Goal: Information Seeking & Learning: Check status

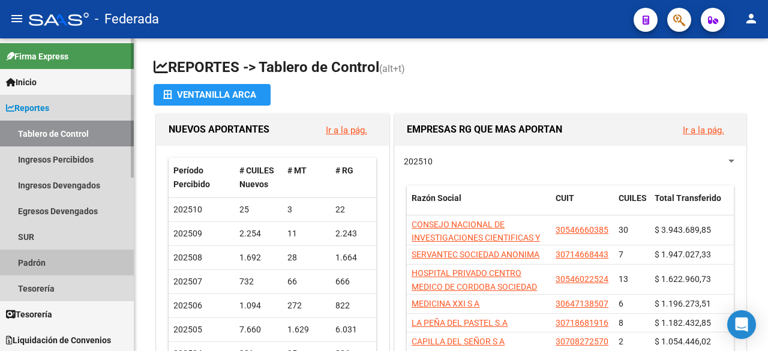
click at [32, 260] on link "Padrón" at bounding box center [67, 262] width 134 height 26
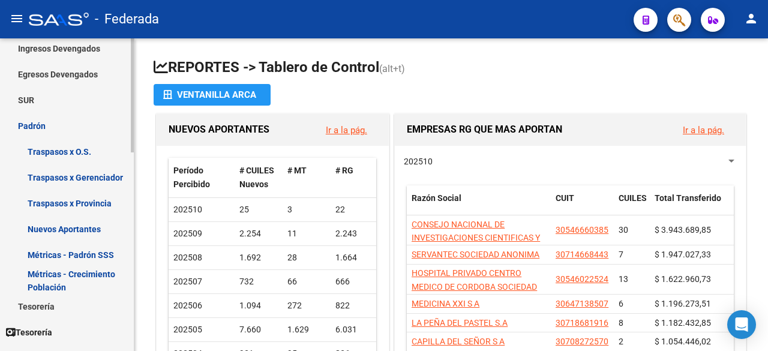
scroll to position [120, 0]
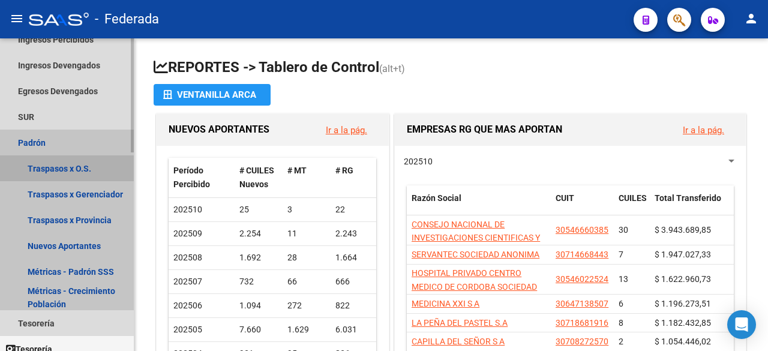
click at [53, 166] on link "Traspasos x O.S." at bounding box center [67, 168] width 134 height 26
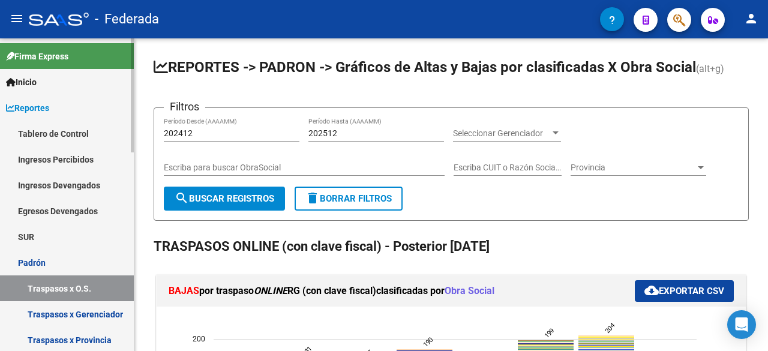
click at [38, 110] on span "Reportes" at bounding box center [27, 107] width 43 height 13
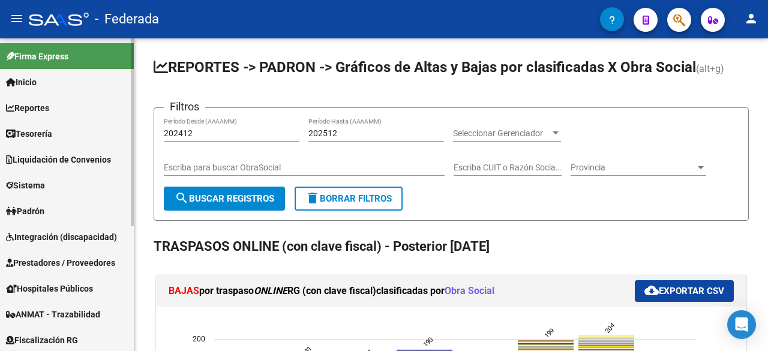
click at [34, 213] on span "Padrón" at bounding box center [25, 210] width 38 height 13
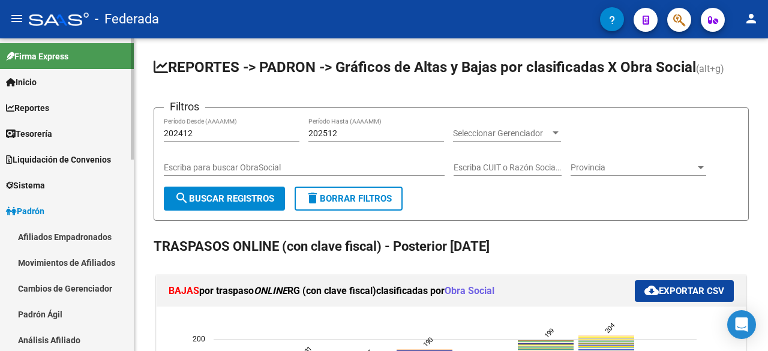
click at [72, 266] on link "Movimientos de Afiliados" at bounding box center [67, 262] width 134 height 26
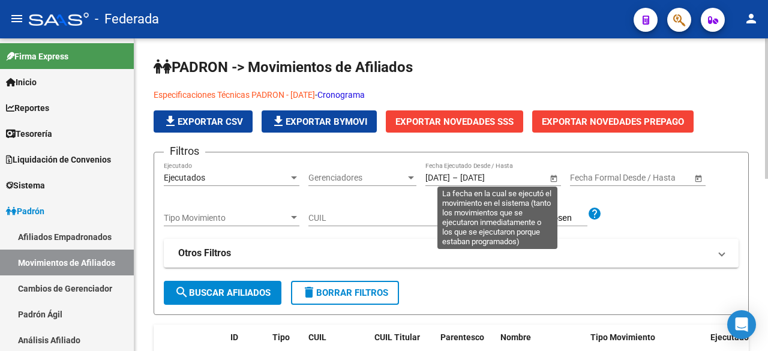
click at [553, 175] on span "Open calendar" at bounding box center [553, 178] width 29 height 29
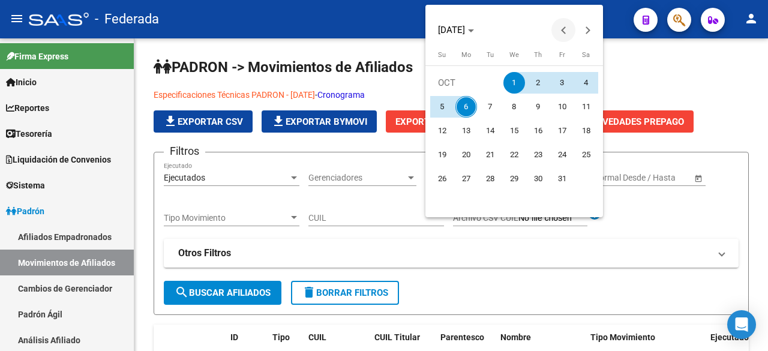
click at [562, 35] on span "Previous month" at bounding box center [563, 30] width 24 height 24
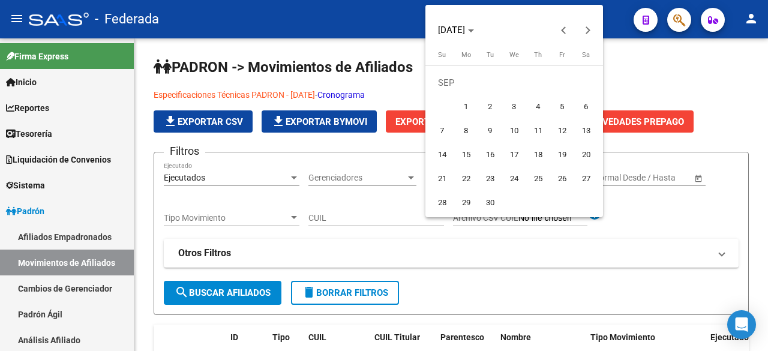
drag, startPoint x: 466, startPoint y: 106, endPoint x: 499, endPoint y: 176, distance: 77.0
click at [465, 107] on span "1" at bounding box center [466, 107] width 22 height 22
type input "[DATE]"
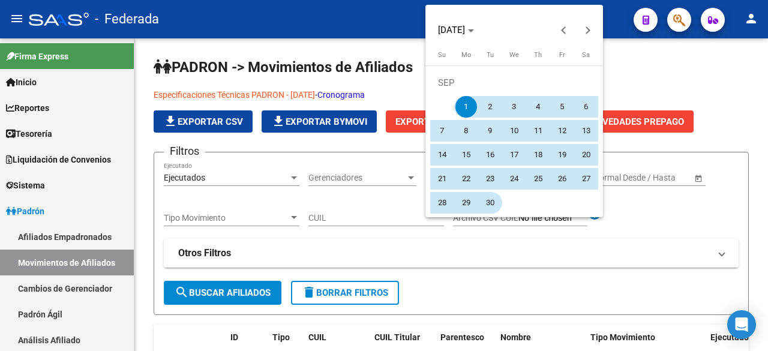
drag, startPoint x: 488, startPoint y: 208, endPoint x: 494, endPoint y: 213, distance: 7.2
click at [488, 208] on span "30" at bounding box center [490, 203] width 22 height 22
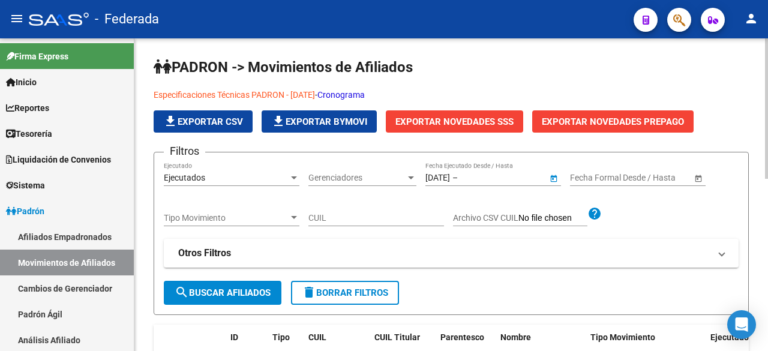
type input "[DATE]"
click at [210, 296] on span "search Buscar Afiliados" at bounding box center [223, 292] width 96 height 11
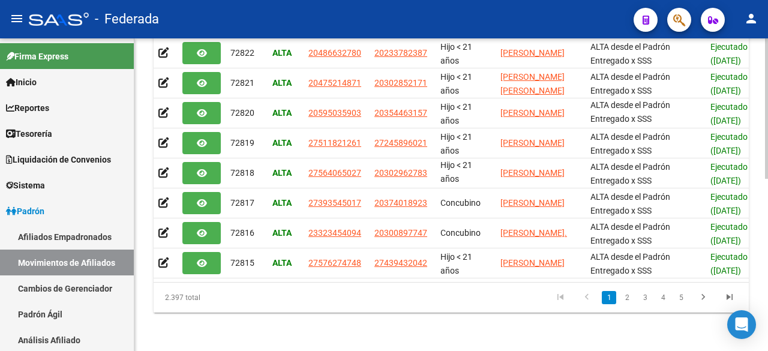
scroll to position [381, 0]
click at [766, 230] on div at bounding box center [766, 280] width 3 height 140
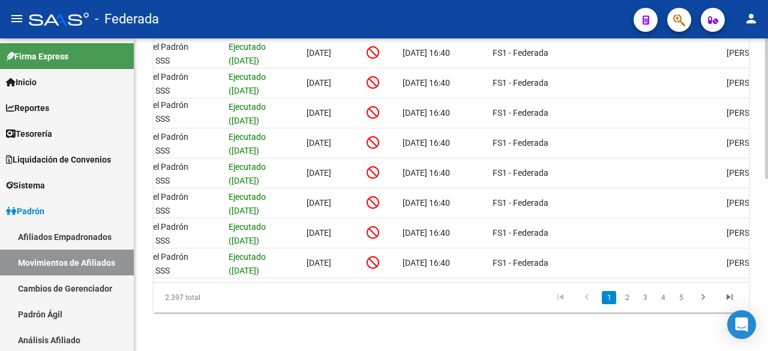
scroll to position [0, 481]
click at [661, 298] on link "4" at bounding box center [662, 297] width 14 height 13
click at [626, 301] on link "3" at bounding box center [626, 297] width 14 height 13
click at [680, 297] on link "5" at bounding box center [680, 297] width 14 height 13
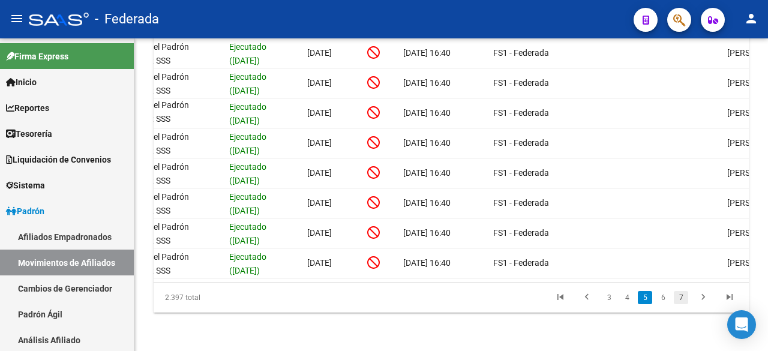
click at [679, 298] on link "7" at bounding box center [680, 297] width 14 height 13
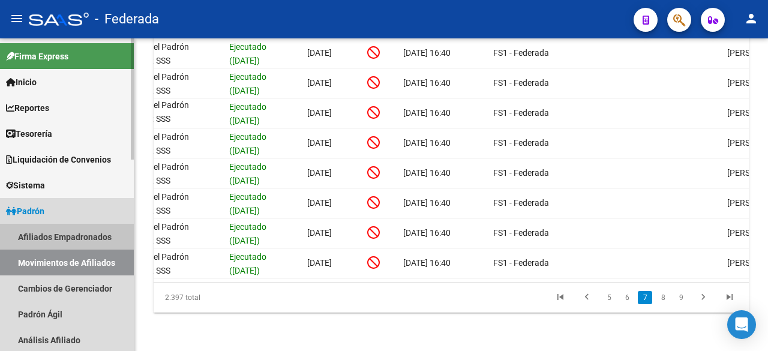
click at [60, 236] on link "Afiliados Empadronados" at bounding box center [67, 237] width 134 height 26
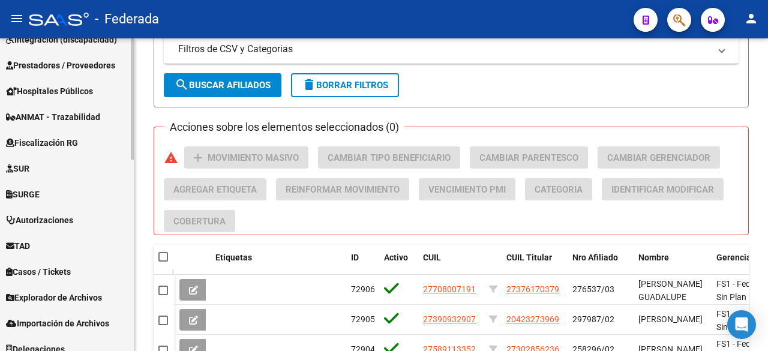
scroll to position [492, 0]
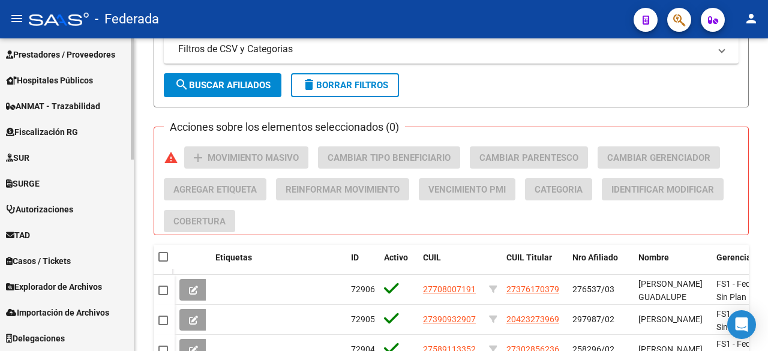
click at [61, 288] on span "Explorador de Archivos" at bounding box center [54, 286] width 96 height 13
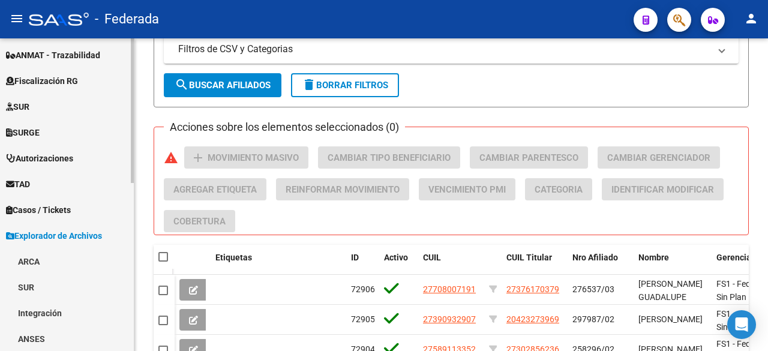
scroll to position [362, 0]
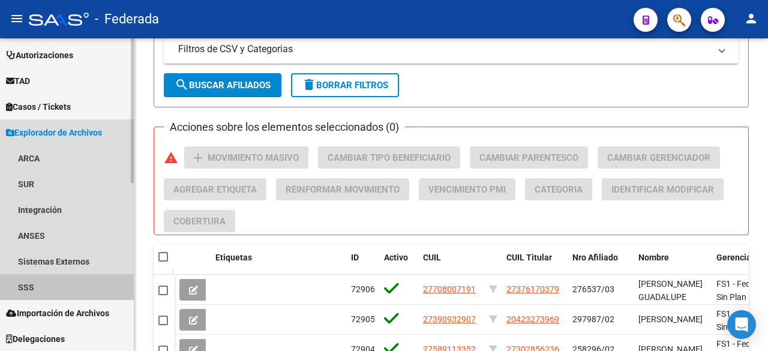
drag, startPoint x: 29, startPoint y: 286, endPoint x: 35, endPoint y: 281, distance: 7.2
click at [29, 286] on link "SSS" at bounding box center [67, 287] width 134 height 26
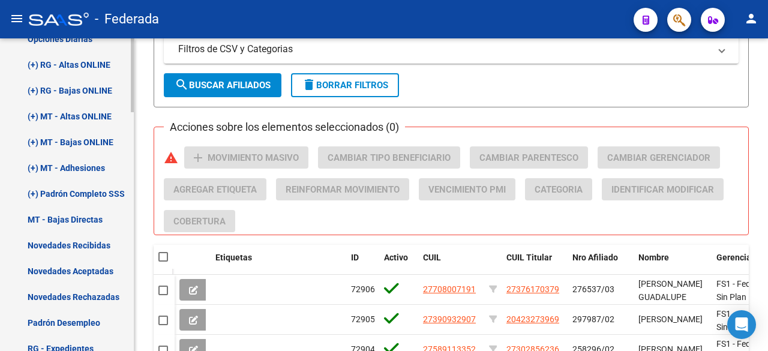
scroll to position [542, 0]
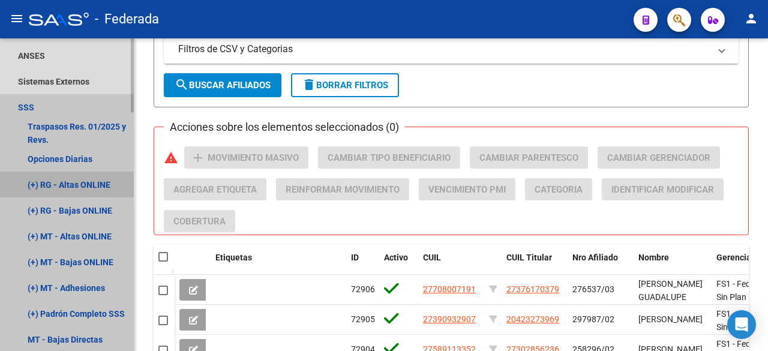
click at [85, 183] on link "(+) RG - Altas ONLINE" at bounding box center [67, 185] width 134 height 26
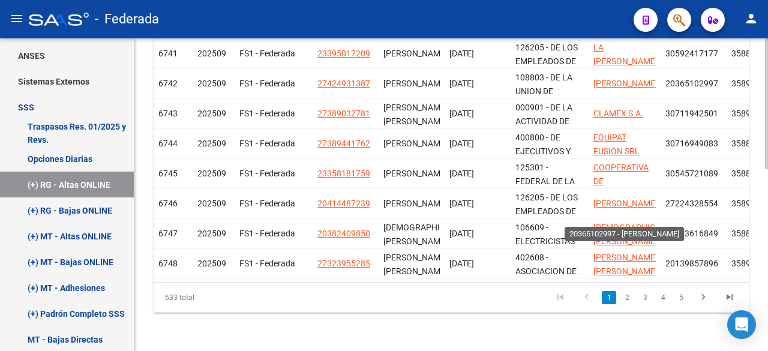
scroll to position [74, 0]
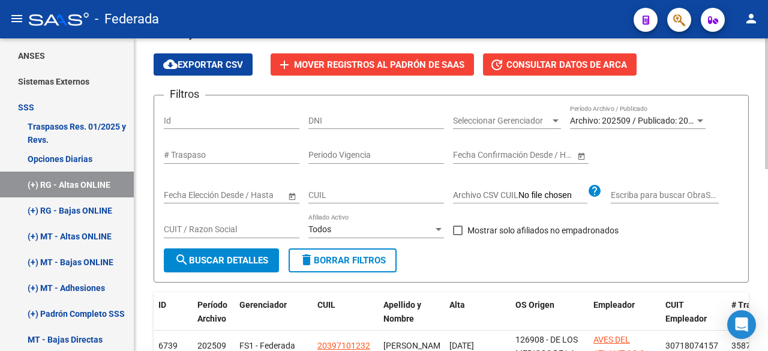
click at [698, 120] on div at bounding box center [700, 120] width 6 height 3
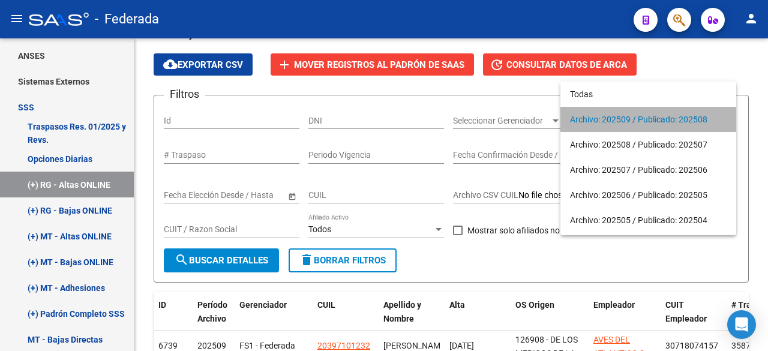
click at [672, 118] on span "Archivo: 202509 / Publicado: 202508" at bounding box center [648, 119] width 157 height 25
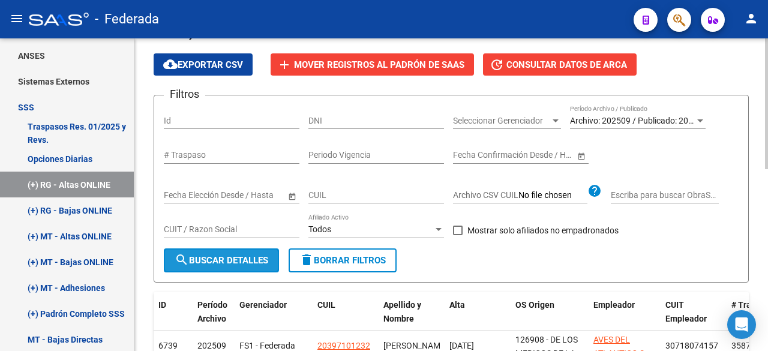
drag, startPoint x: 221, startPoint y: 255, endPoint x: 325, endPoint y: 237, distance: 105.3
click at [222, 255] on span "search Buscar Detalles" at bounding box center [222, 260] width 94 height 11
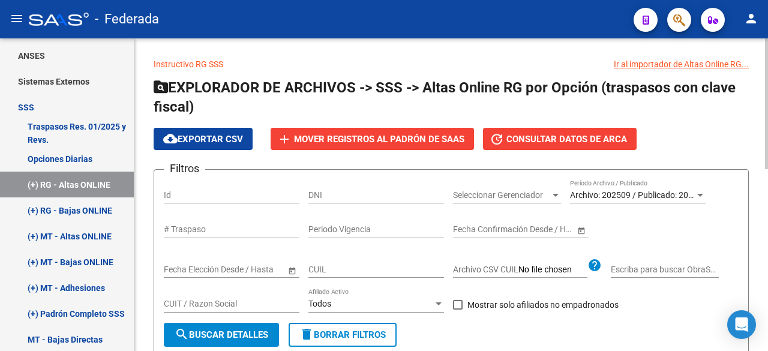
scroll to position [0, 0]
click at [699, 191] on div at bounding box center [699, 195] width 11 height 10
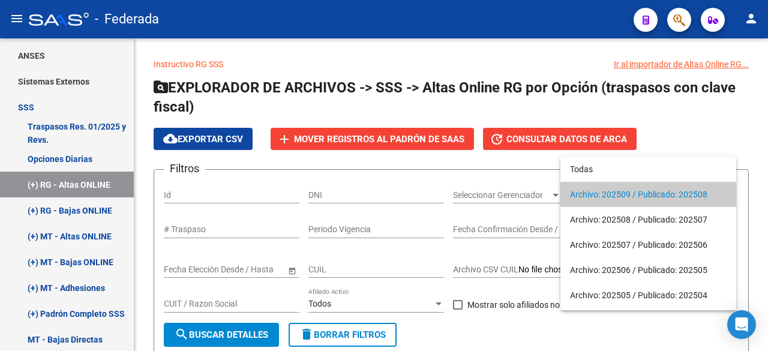
click at [708, 115] on div at bounding box center [384, 175] width 768 height 351
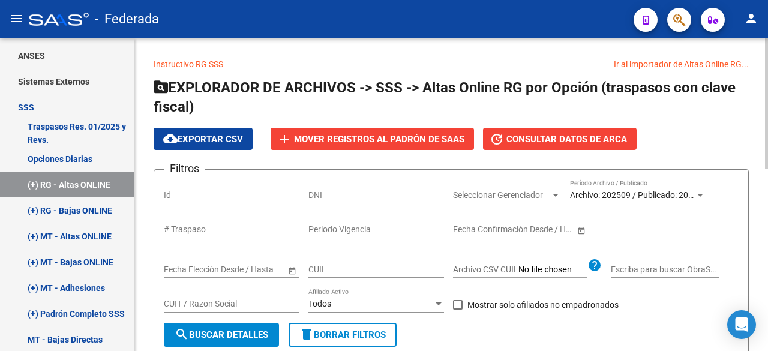
click at [688, 198] on span "Archivo: 202509 / Publicado: 202508" at bounding box center [638, 195] width 137 height 10
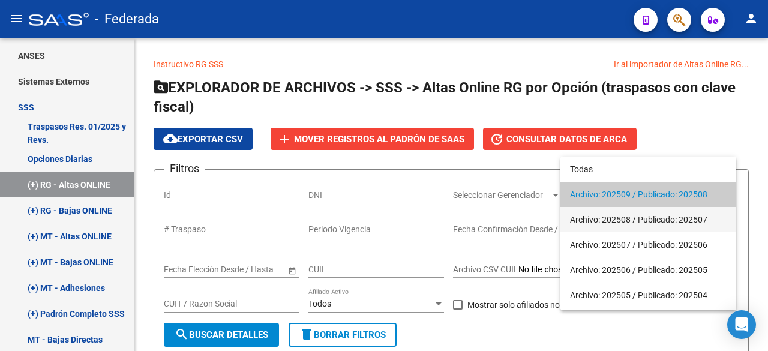
click at [679, 220] on span "Archivo: 202508 / Publicado: 202507" at bounding box center [648, 219] width 157 height 25
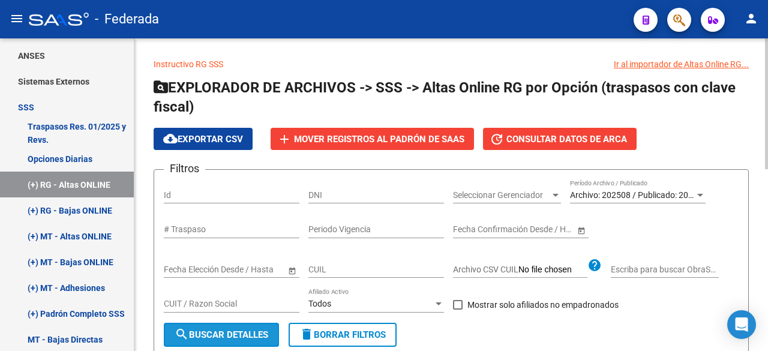
drag, startPoint x: 219, startPoint y: 329, endPoint x: 422, endPoint y: 244, distance: 219.8
click at [219, 329] on span "search Buscar Detalles" at bounding box center [222, 334] width 94 height 11
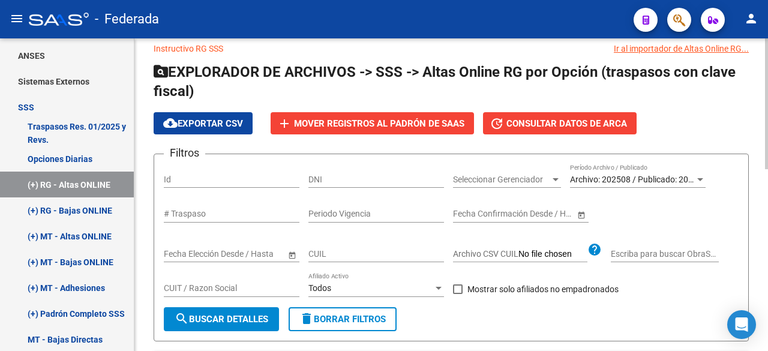
scroll to position [14, 0]
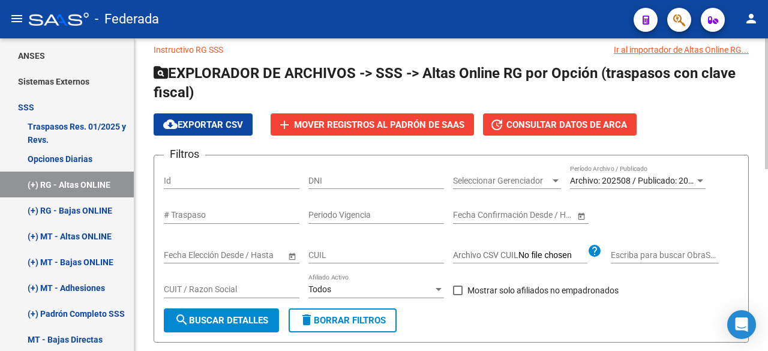
click at [685, 179] on span "Archivo: 202508 / Publicado: 202507" at bounding box center [638, 181] width 137 height 10
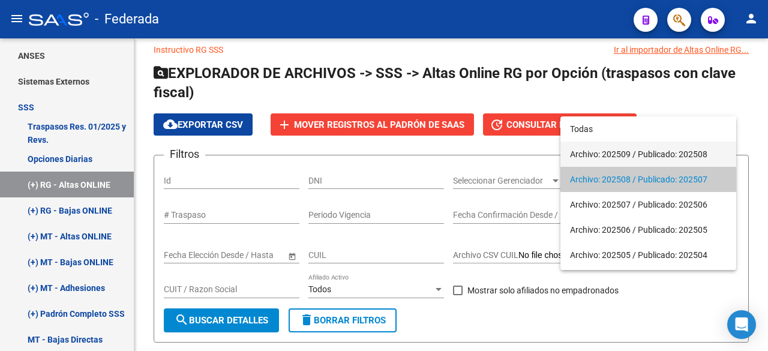
click at [673, 149] on span "Archivo: 202509 / Publicado: 202508" at bounding box center [648, 154] width 157 height 25
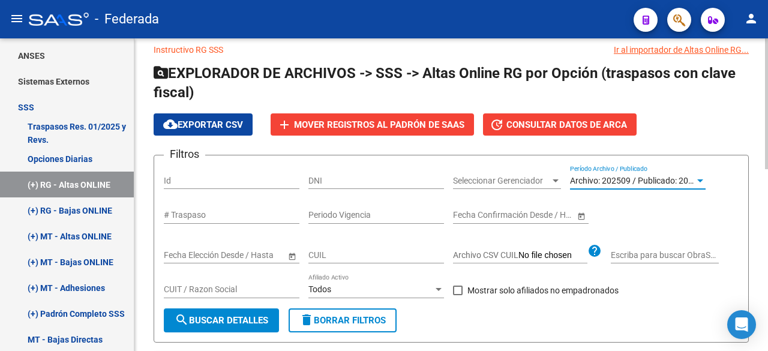
click at [242, 315] on span "search Buscar Detalles" at bounding box center [222, 320] width 94 height 11
click at [76, 159] on link "Opciones Diarias" at bounding box center [67, 159] width 134 height 26
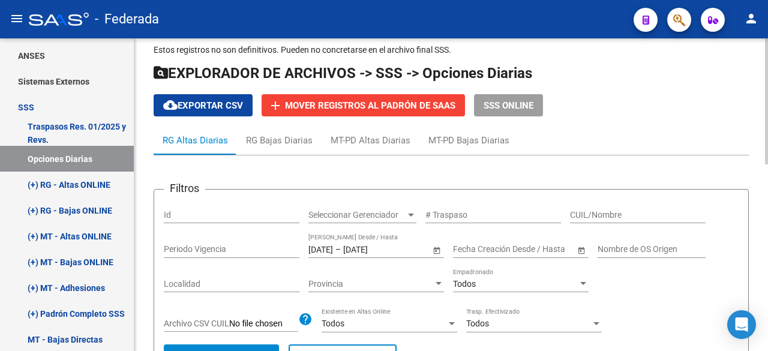
click at [435, 245] on span "Open calendar" at bounding box center [436, 249] width 29 height 29
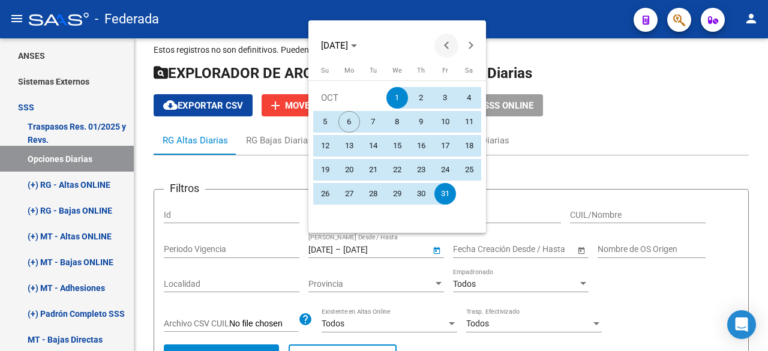
click at [449, 44] on button "Previous month" at bounding box center [446, 46] width 24 height 24
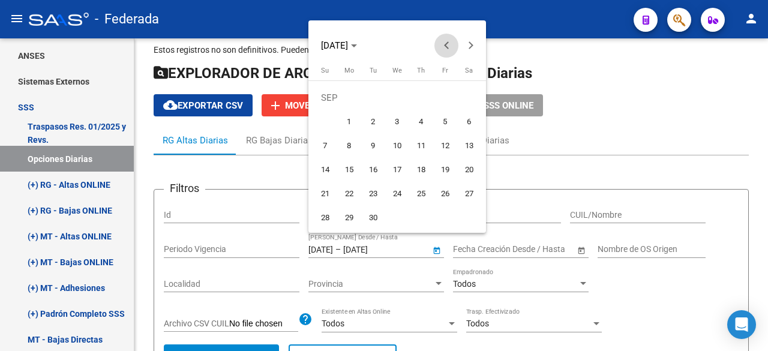
click at [449, 44] on button "Previous month" at bounding box center [446, 46] width 24 height 24
click at [447, 96] on span "1" at bounding box center [445, 98] width 22 height 22
type input "[DATE]"
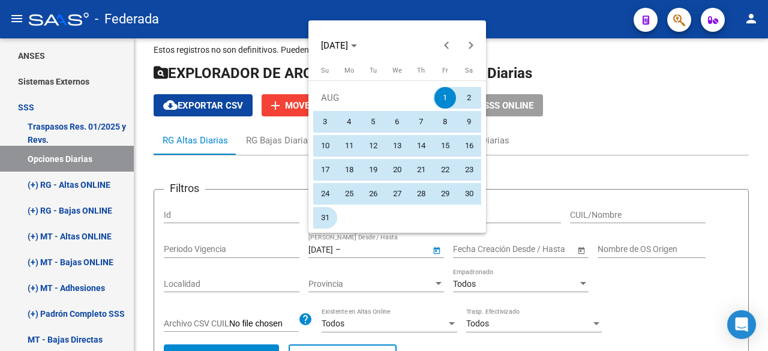
click at [327, 219] on span "31" at bounding box center [325, 218] width 22 height 22
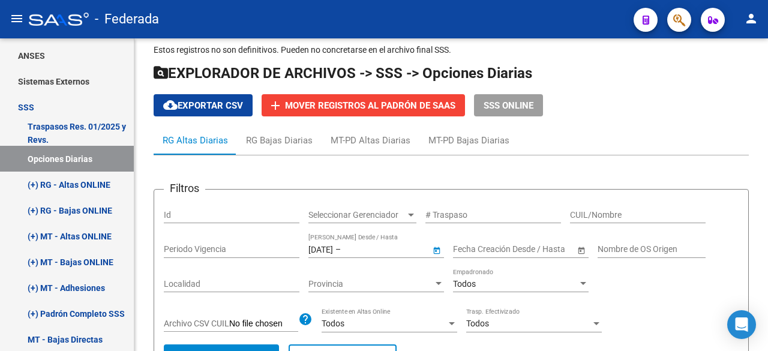
type input "[DATE]"
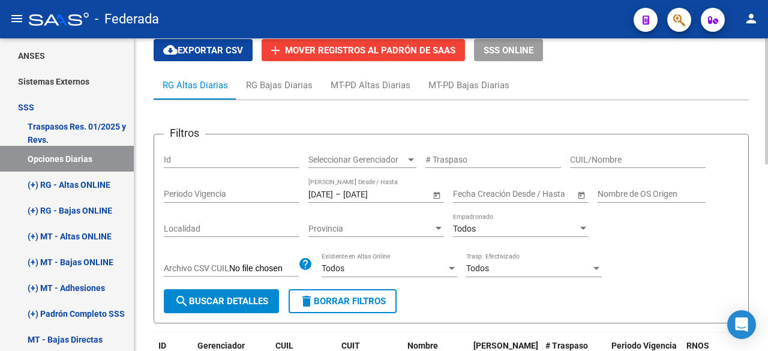
scroll to position [194, 0]
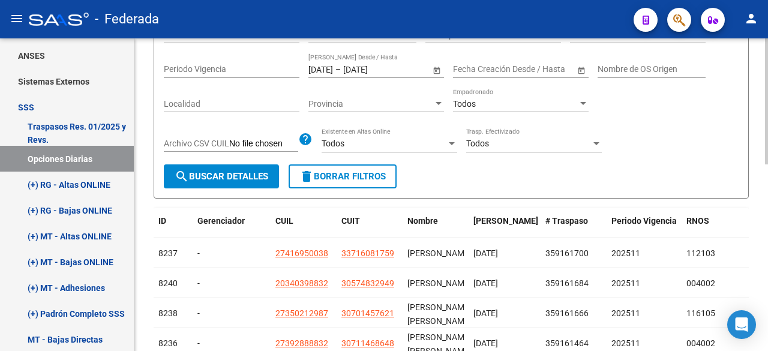
click at [250, 177] on span "search Buscar Detalles" at bounding box center [222, 176] width 94 height 11
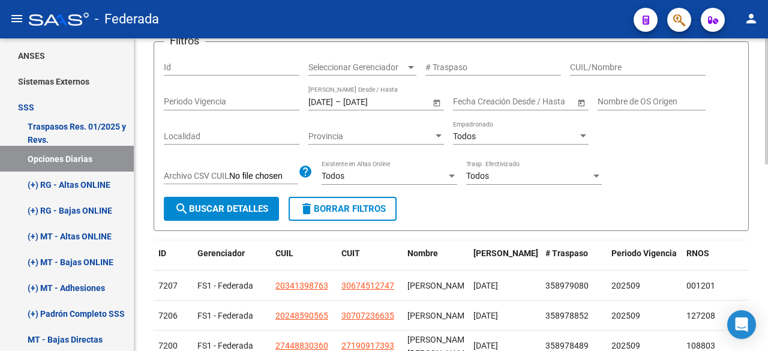
scroll to position [0, 0]
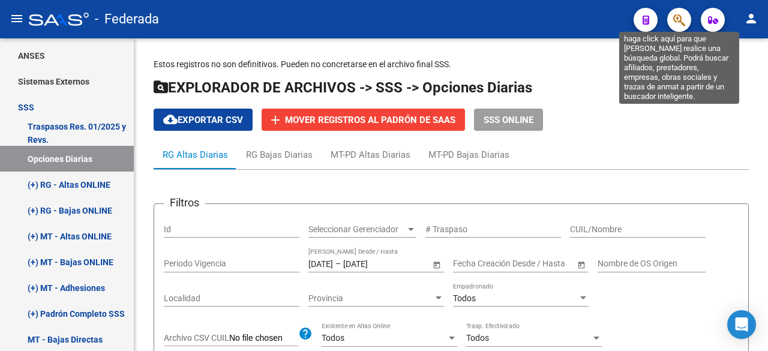
click at [679, 17] on icon "button" at bounding box center [679, 20] width 12 height 14
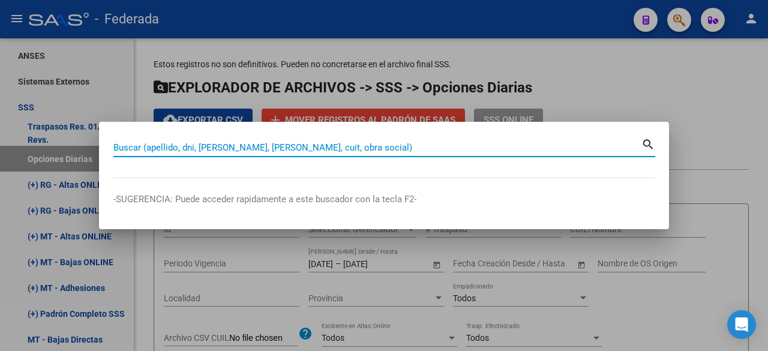
click at [404, 147] on input "Buscar (apellido, dni, [PERSON_NAME], [PERSON_NAME], cuit, obra social)" at bounding box center [377, 147] width 528 height 11
type input "20356477309"
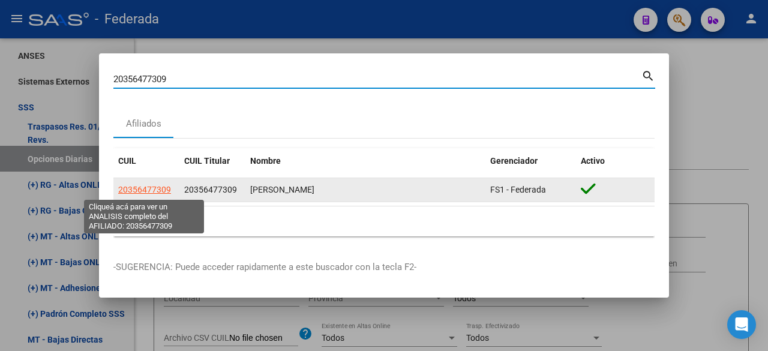
click at [148, 189] on span "20356477309" at bounding box center [144, 190] width 53 height 10
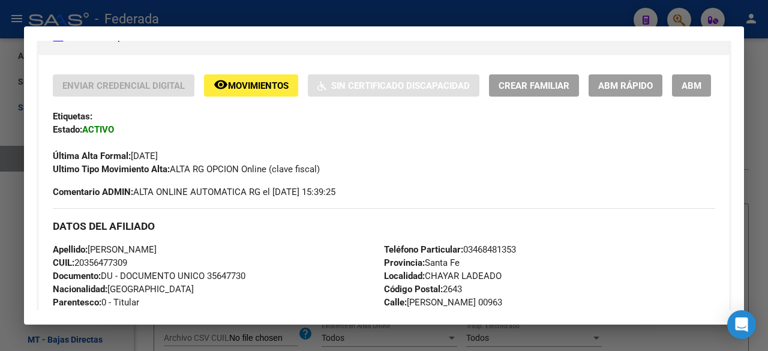
scroll to position [175, 0]
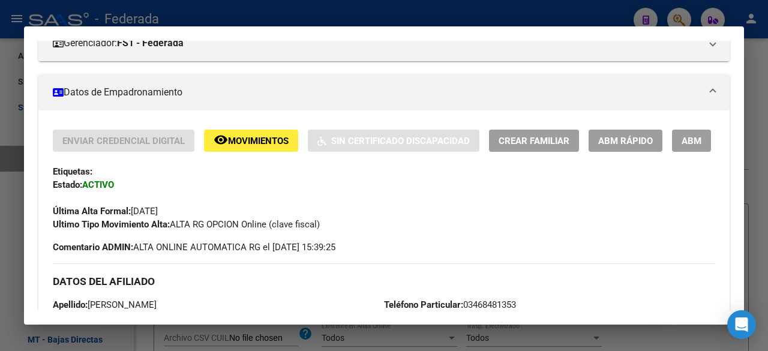
click at [757, 50] on div at bounding box center [384, 175] width 768 height 351
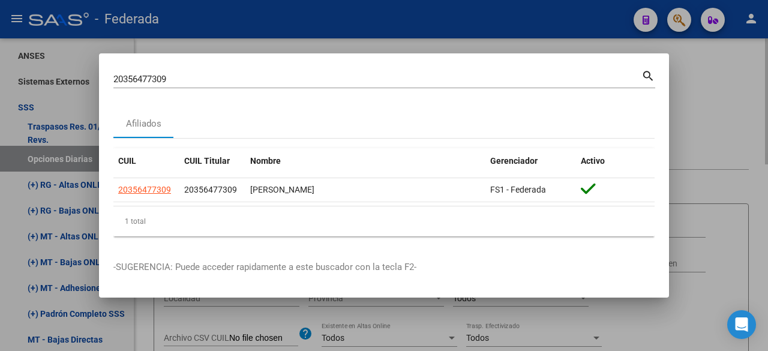
drag, startPoint x: 741, startPoint y: 119, endPoint x: 734, endPoint y: 116, distance: 7.2
click at [736, 116] on div at bounding box center [384, 175] width 768 height 351
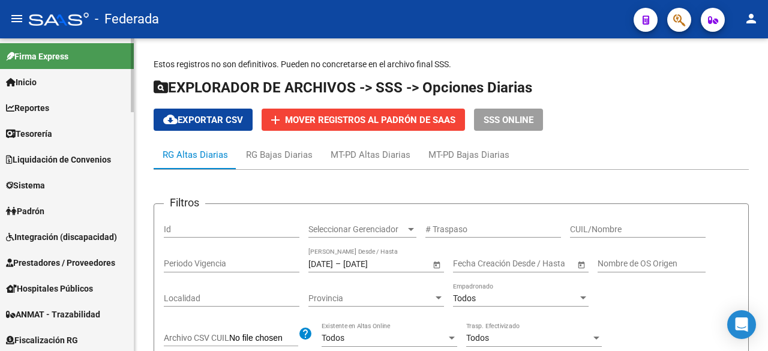
scroll to position [0, 0]
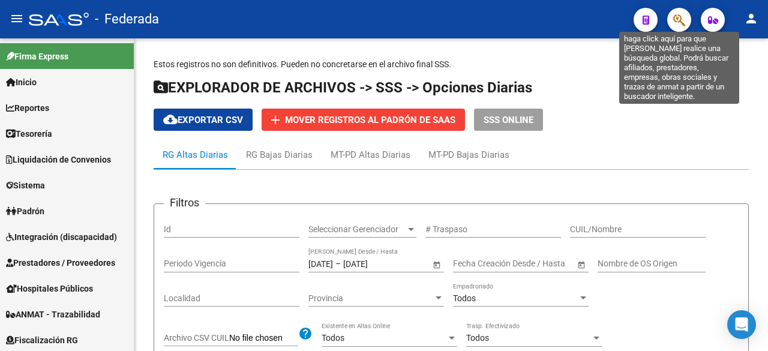
click at [675, 19] on icon "button" at bounding box center [679, 20] width 12 height 14
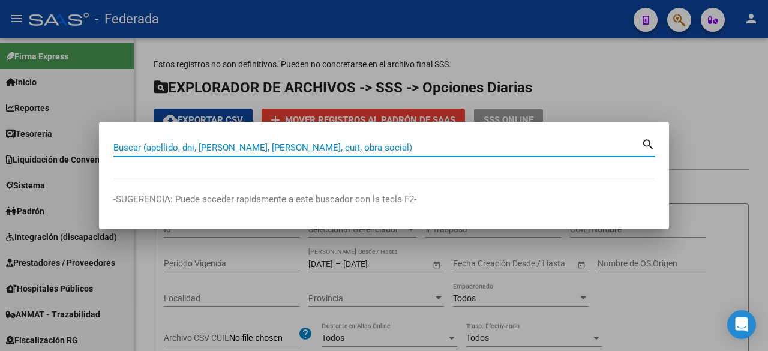
click at [348, 145] on input "Buscar (apellido, dni, [PERSON_NAME], [PERSON_NAME], cuit, obra social)" at bounding box center [377, 147] width 528 height 11
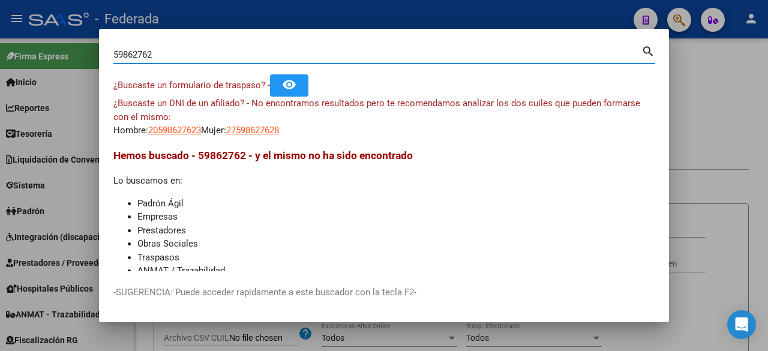
click at [140, 55] on input "59862762" at bounding box center [377, 54] width 528 height 11
type input "59862672"
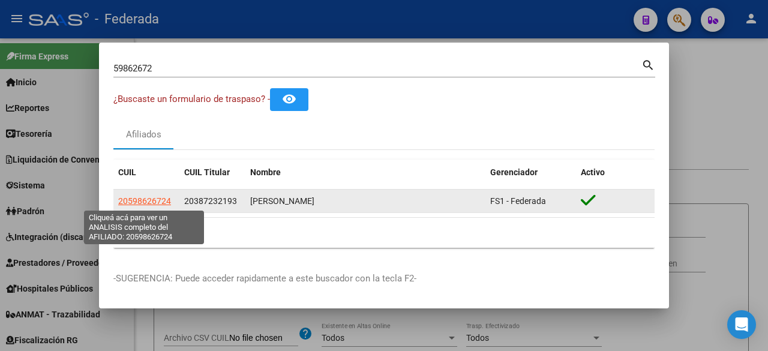
click at [157, 200] on span "20598626724" at bounding box center [144, 201] width 53 height 10
type textarea "20598626724"
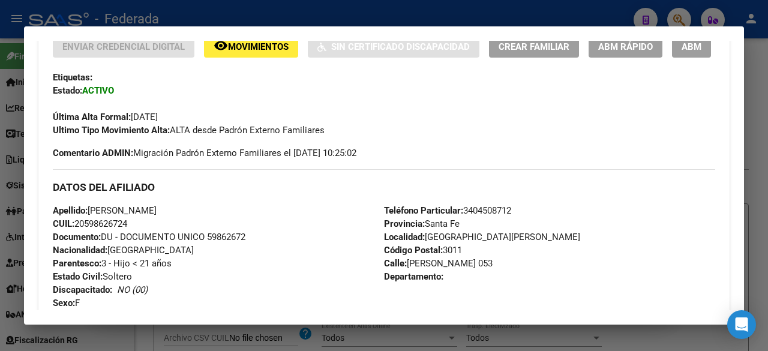
scroll to position [420, 0]
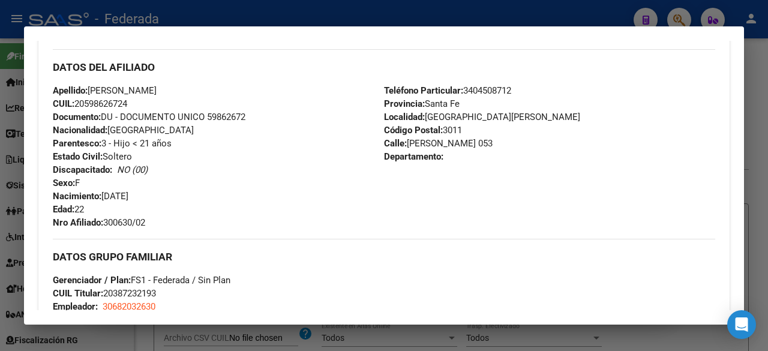
click at [760, 54] on div at bounding box center [384, 175] width 768 height 351
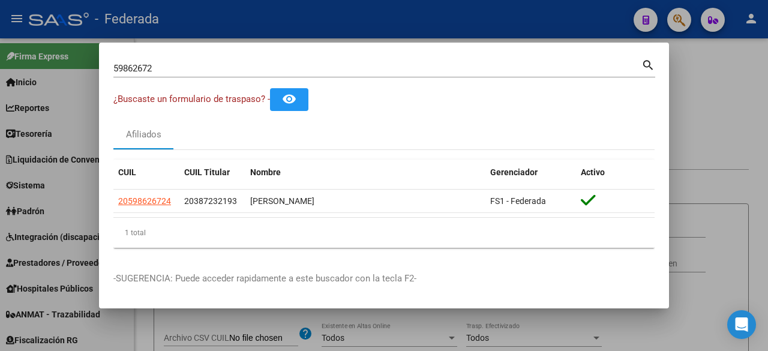
click at [759, 54] on div at bounding box center [384, 175] width 768 height 351
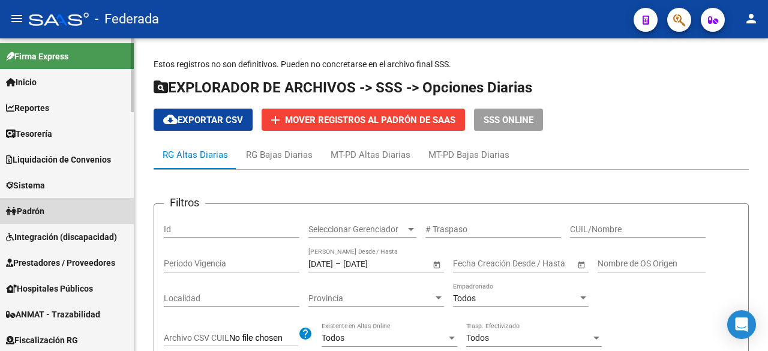
click at [33, 210] on span "Padrón" at bounding box center [25, 210] width 38 height 13
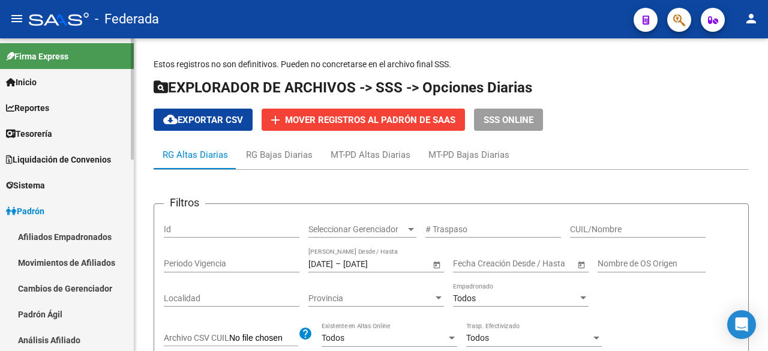
click at [85, 264] on link "Movimientos de Afiliados" at bounding box center [67, 262] width 134 height 26
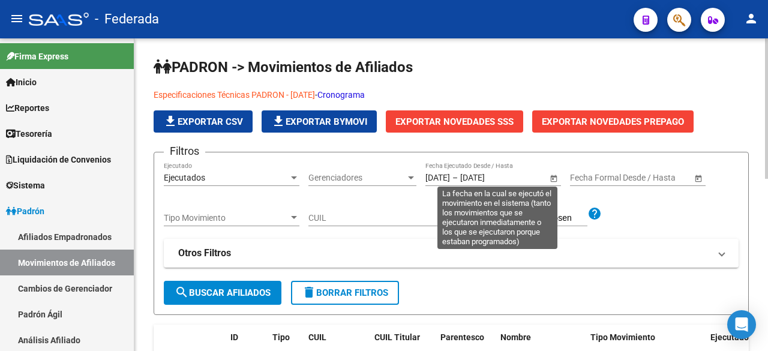
click at [555, 179] on span "Open calendar" at bounding box center [553, 178] width 29 height 29
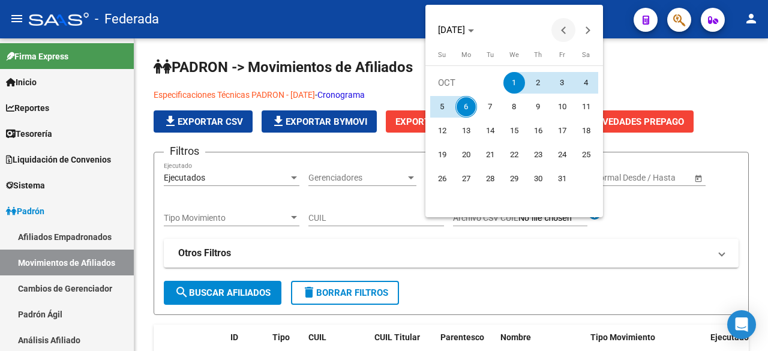
click at [560, 28] on span "Previous month" at bounding box center [563, 30] width 24 height 24
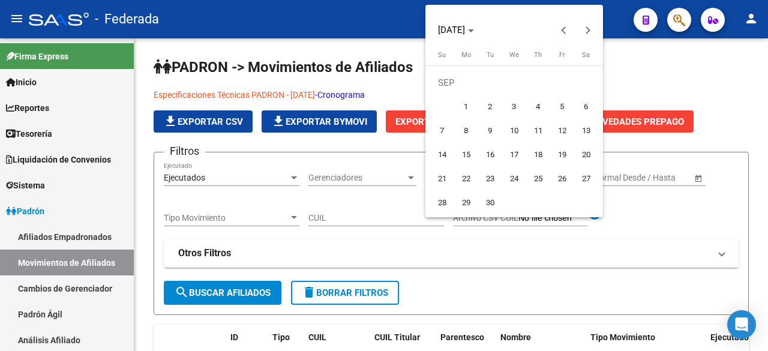
click at [463, 107] on span "1" at bounding box center [466, 107] width 22 height 22
type input "[DATE]"
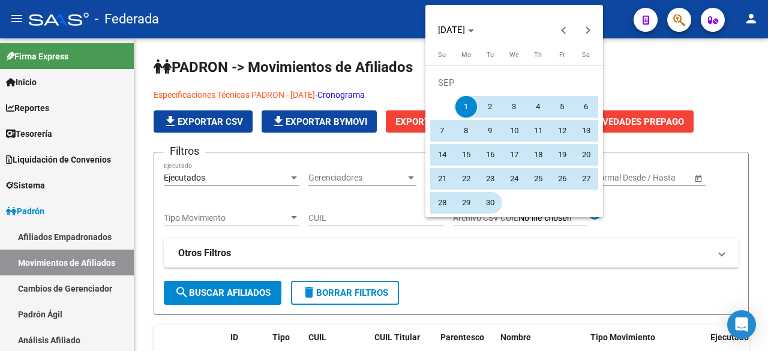
click at [492, 207] on span "30" at bounding box center [490, 203] width 22 height 22
type input "[DATE]"
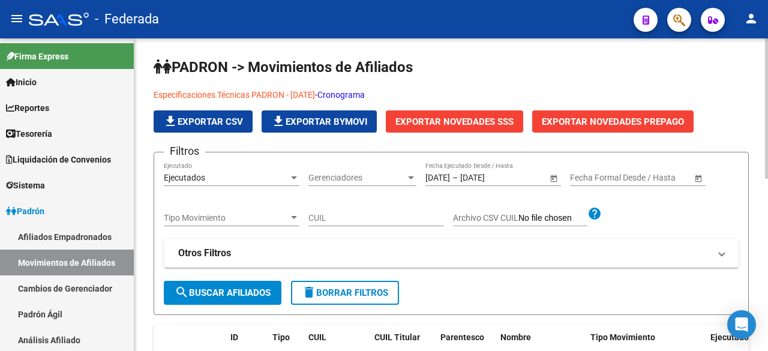
click at [201, 293] on span "search Buscar Afiliados" at bounding box center [223, 292] width 96 height 11
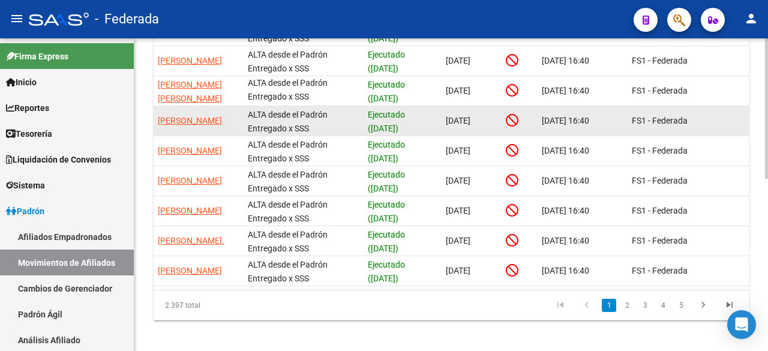
scroll to position [384, 0]
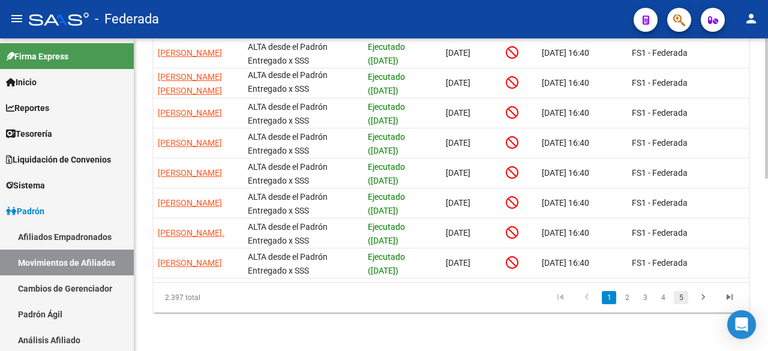
click at [683, 297] on link "5" at bounding box center [680, 297] width 14 height 13
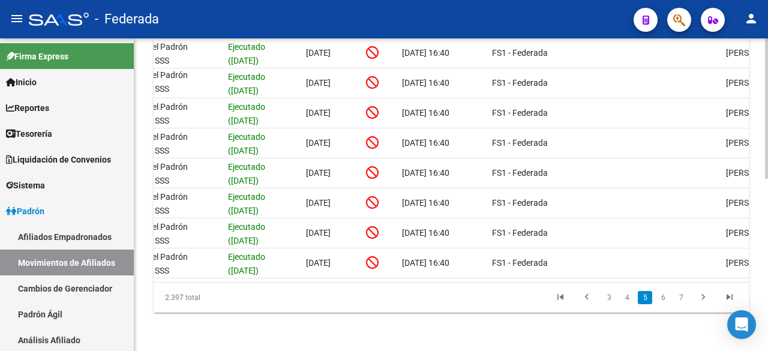
scroll to position [0, 489]
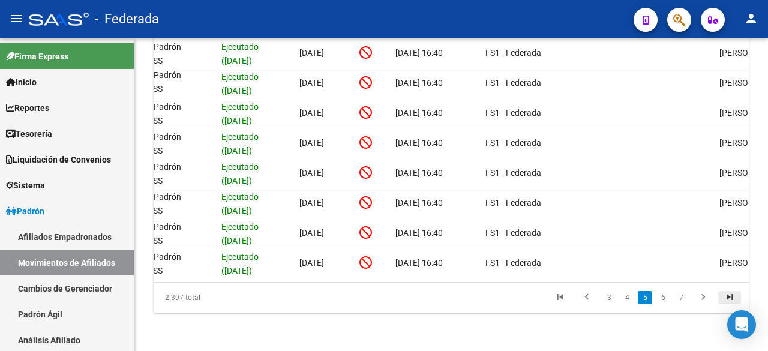
click at [726, 295] on icon "go to last page" at bounding box center [729, 298] width 16 height 14
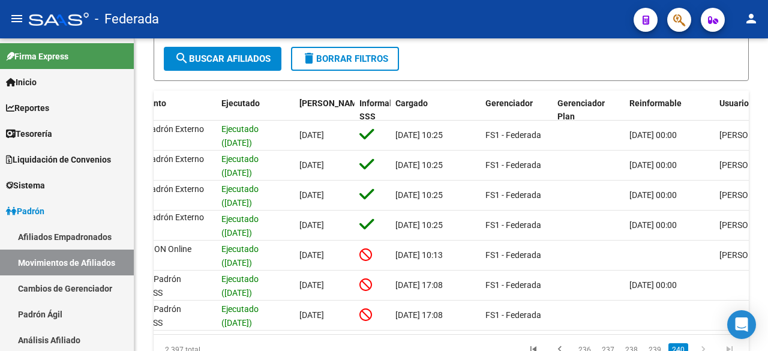
scroll to position [294, 0]
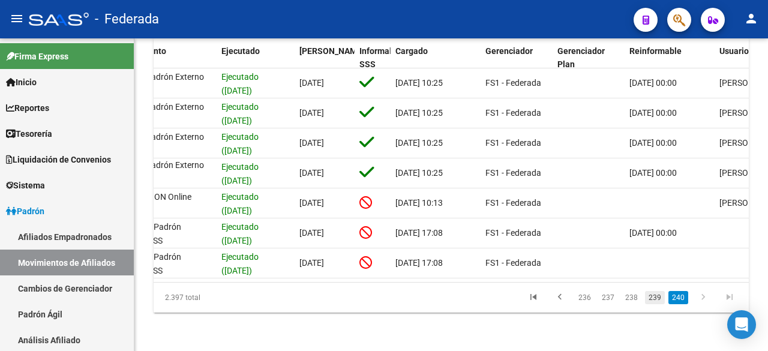
click at [654, 296] on link "239" at bounding box center [655, 297] width 20 height 13
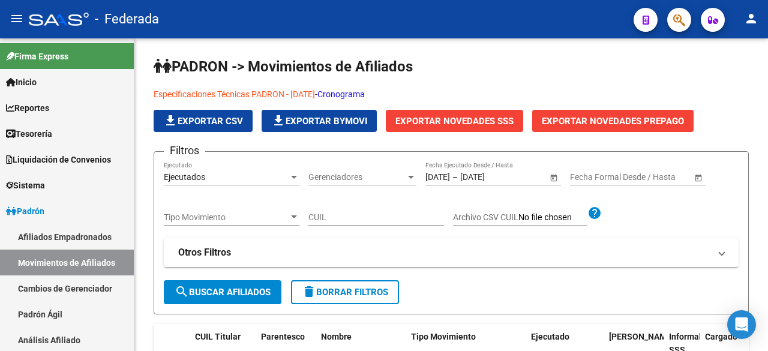
scroll to position [0, 0]
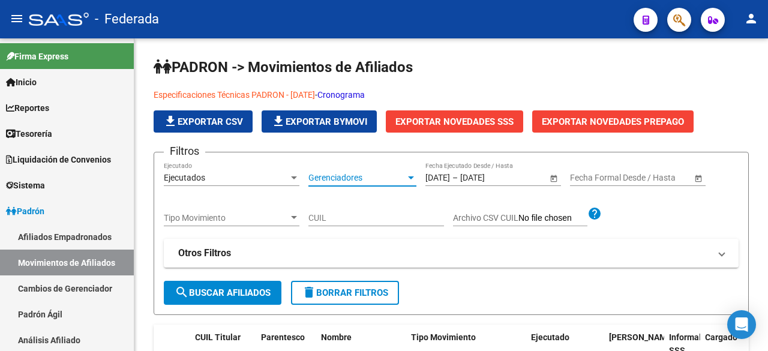
click at [409, 174] on div at bounding box center [410, 178] width 11 height 10
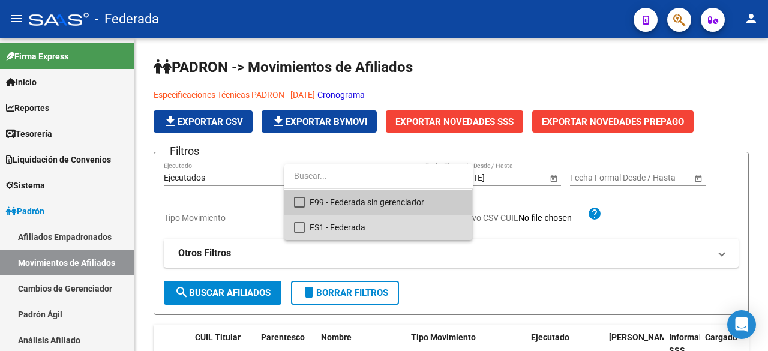
click at [298, 226] on mat-pseudo-checkbox at bounding box center [299, 227] width 11 height 11
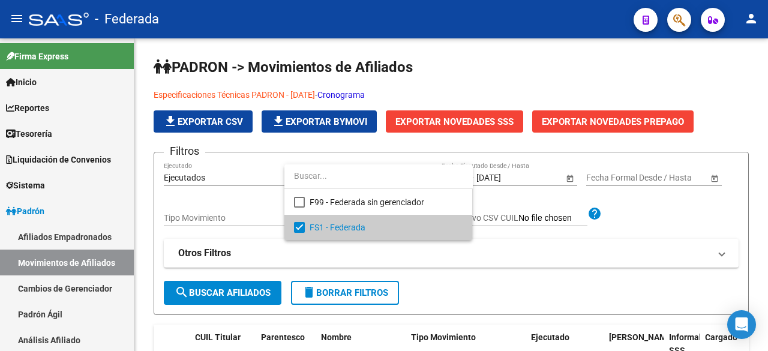
click at [233, 291] on div at bounding box center [384, 175] width 768 height 351
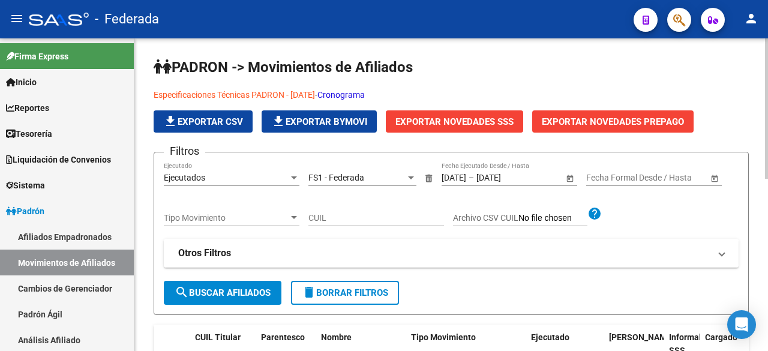
click at [246, 290] on span "search Buscar Afiliados" at bounding box center [223, 292] width 96 height 11
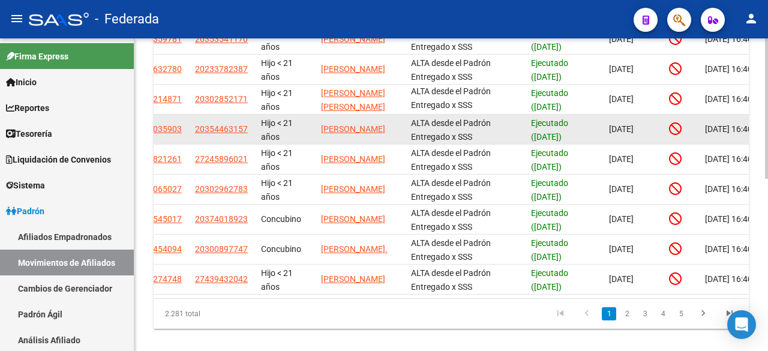
scroll to position [384, 0]
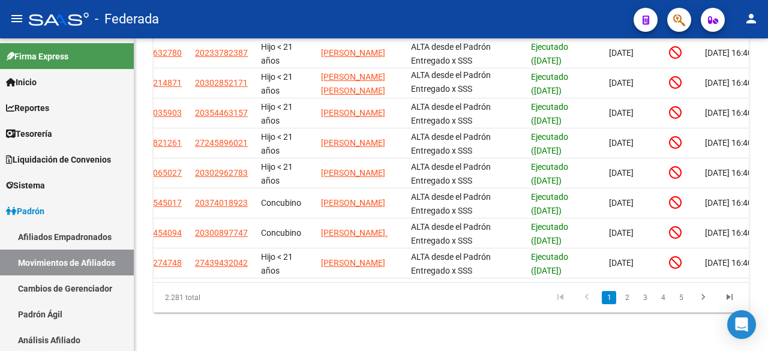
click at [643, 294] on link "3" at bounding box center [644, 297] width 14 height 13
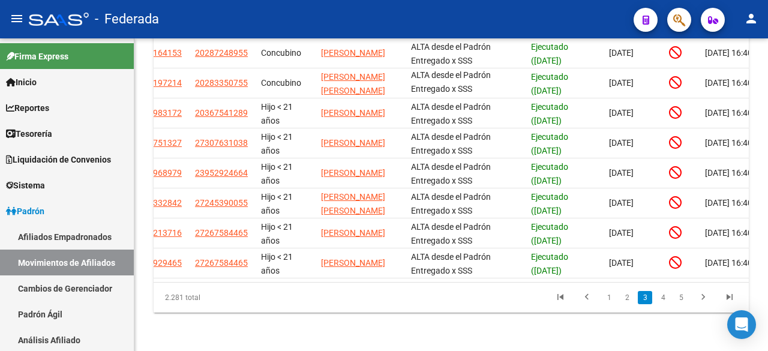
click at [675, 299] on link "5" at bounding box center [680, 297] width 14 height 13
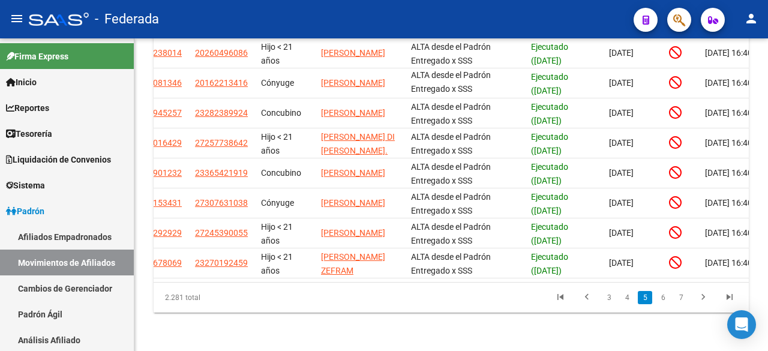
click at [731, 294] on icon "go to last page" at bounding box center [729, 298] width 16 height 14
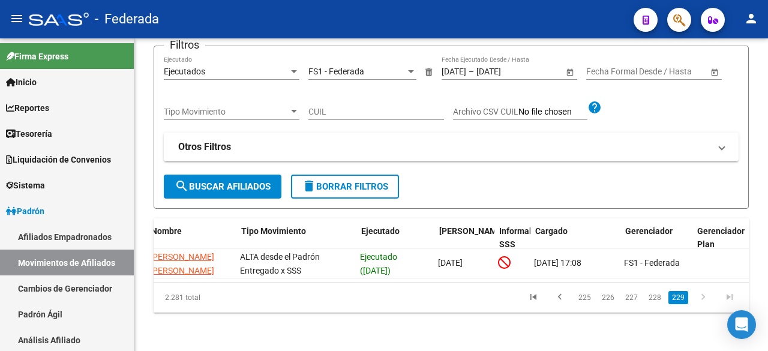
scroll to position [0, 349]
click at [657, 303] on link "228" at bounding box center [655, 297] width 20 height 13
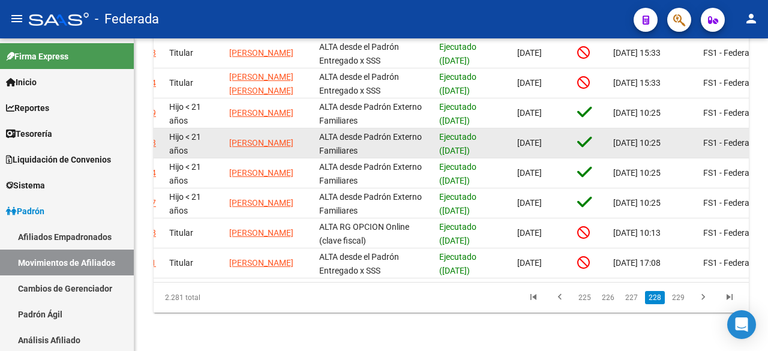
scroll to position [384, 0]
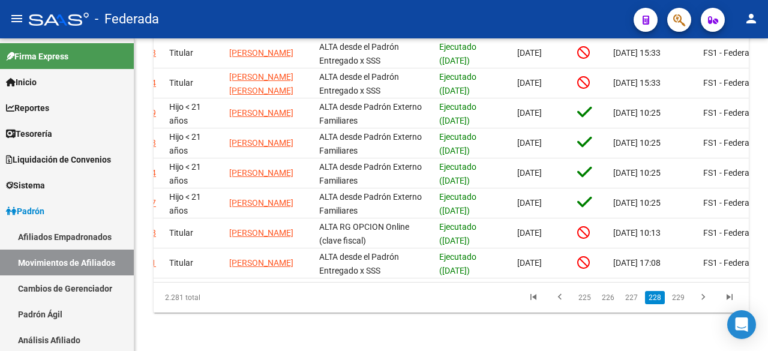
click at [604, 298] on link "226" at bounding box center [608, 297] width 20 height 13
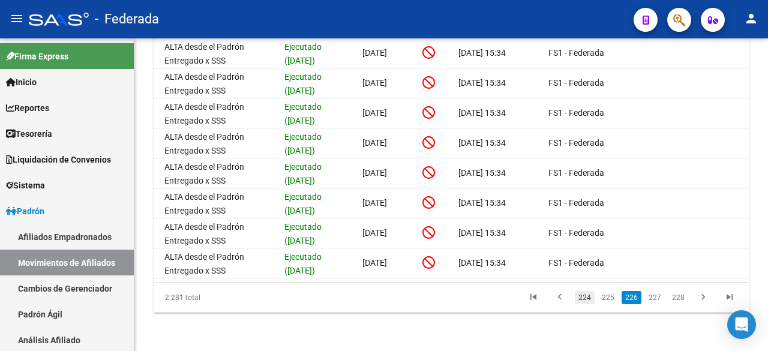
click at [585, 292] on link "224" at bounding box center [584, 297] width 20 height 13
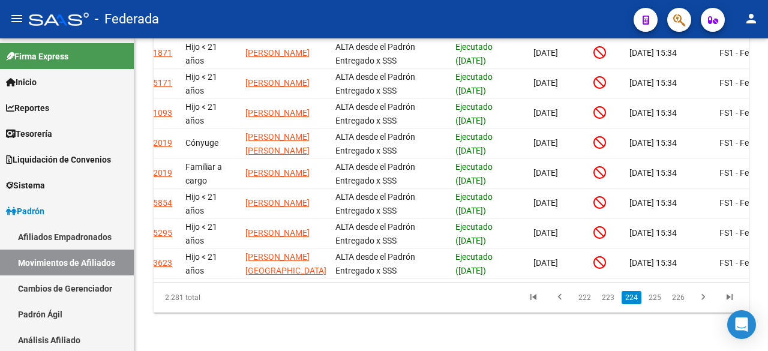
click at [586, 301] on link "222" at bounding box center [584, 297] width 20 height 13
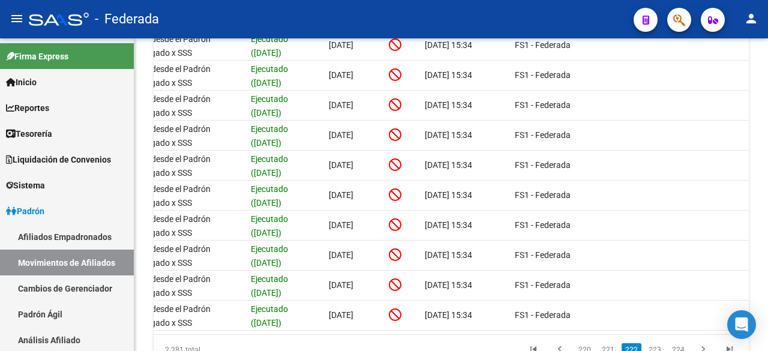
scroll to position [0, 544]
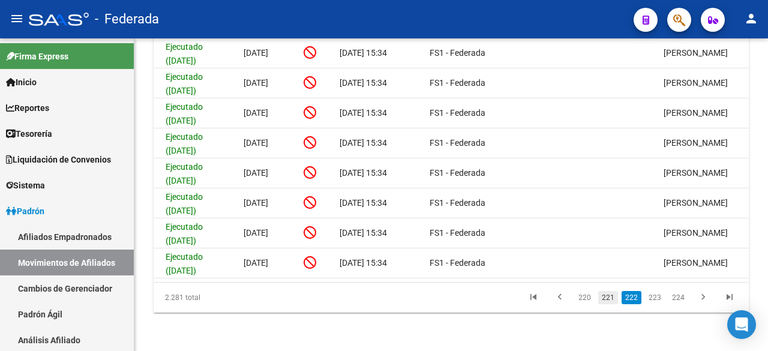
click at [609, 299] on link "221" at bounding box center [608, 297] width 20 height 13
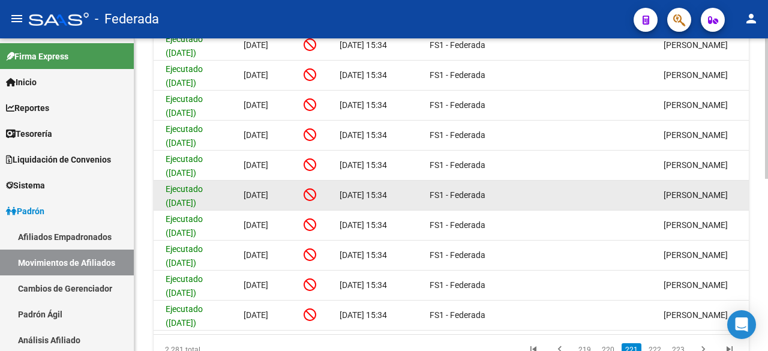
scroll to position [384, 0]
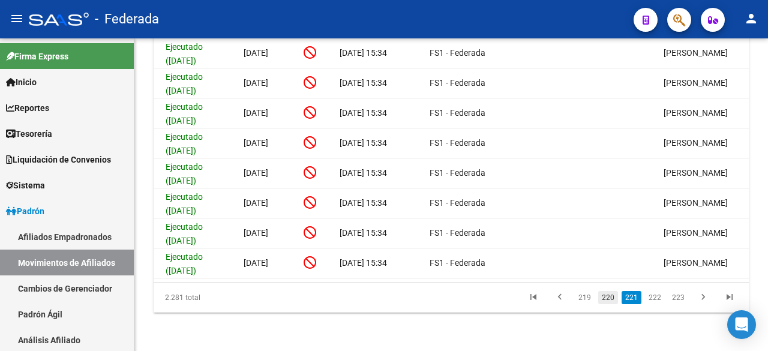
click at [600, 297] on link "220" at bounding box center [608, 297] width 20 height 13
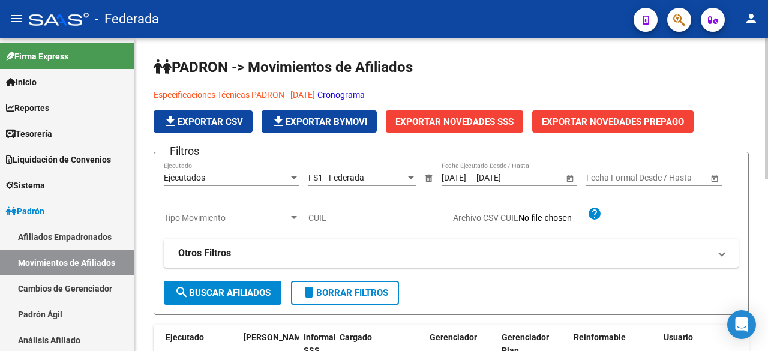
scroll to position [0, 0]
click at [365, 92] on link "Cronograma" at bounding box center [340, 95] width 47 height 10
